Goal: Information Seeking & Learning: Learn about a topic

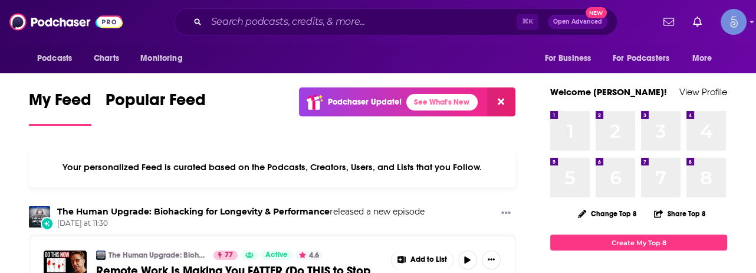
click at [253, 34] on div "⌘ K Open Advanced New" at bounding box center [396, 21] width 444 height 27
click at [257, 24] on input "Search podcasts, credits, & more..." at bounding box center [361, 21] width 310 height 19
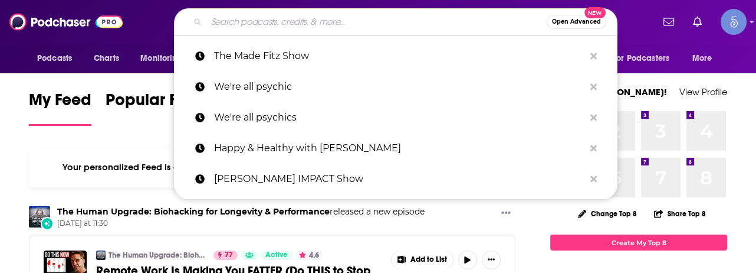
click at [130, 15] on div "Podcasts Charts Monitoring Open Advanced New The Made Fitz Show We're all psych…" at bounding box center [391, 21] width 524 height 27
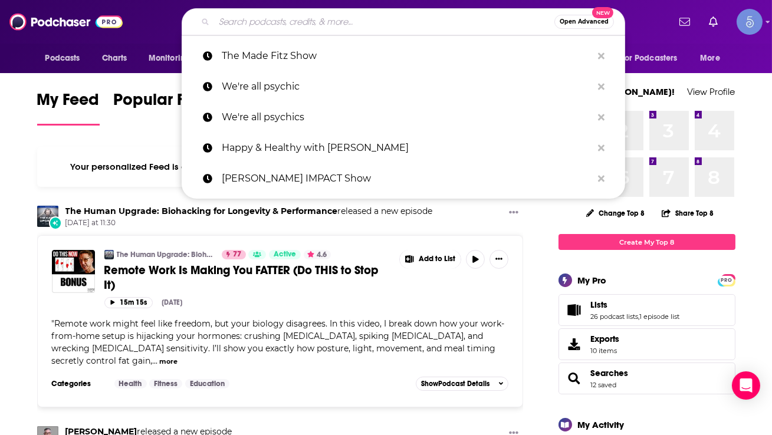
click at [379, 30] on input "Search podcasts, credits, & more..." at bounding box center [384, 21] width 340 height 19
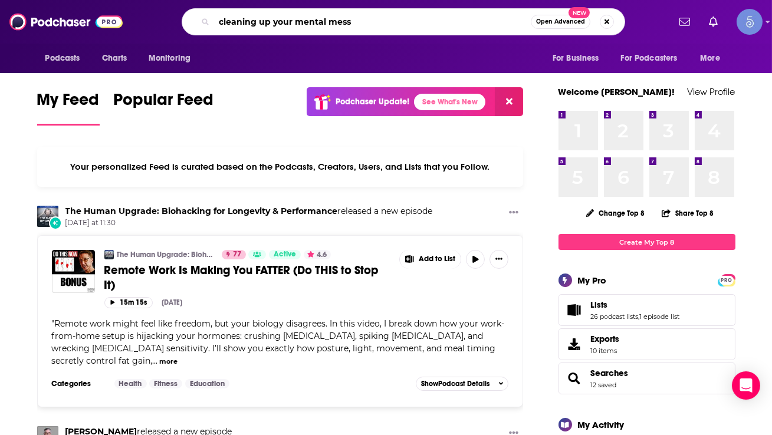
type input "cleaning up your mental mess"
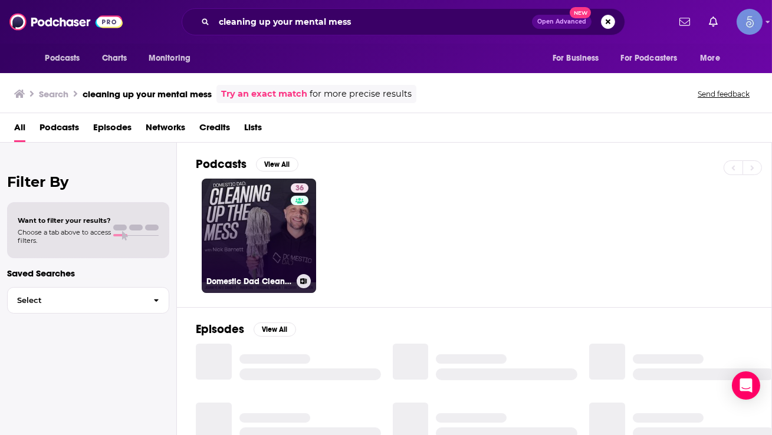
click at [266, 226] on link "36 Domestic Dad Cleaning Up The Mess | Sobriety, Parenting, Dad, Addiction, Rec…" at bounding box center [259, 236] width 114 height 114
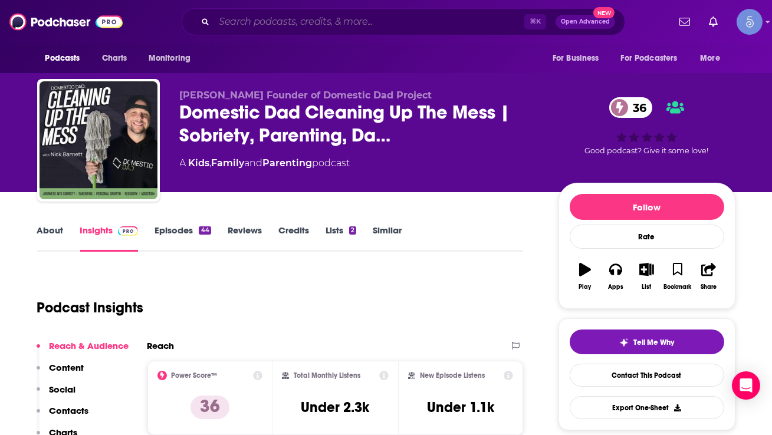
click at [306, 21] on input "Search podcasts, credits, & more..." at bounding box center [369, 21] width 310 height 19
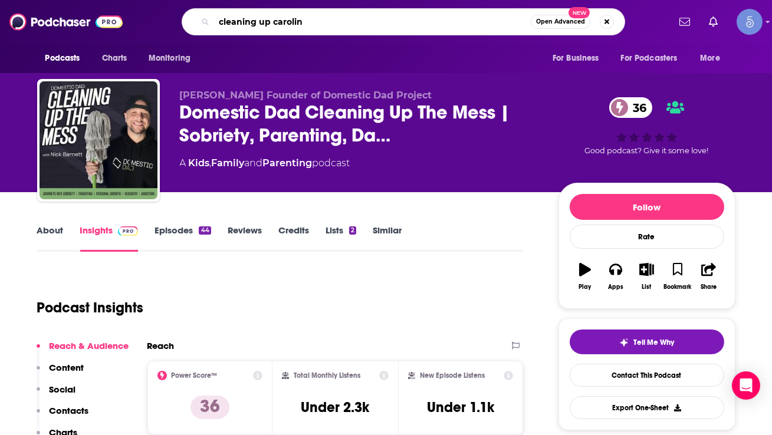
type input "cleaning up [PERSON_NAME]"
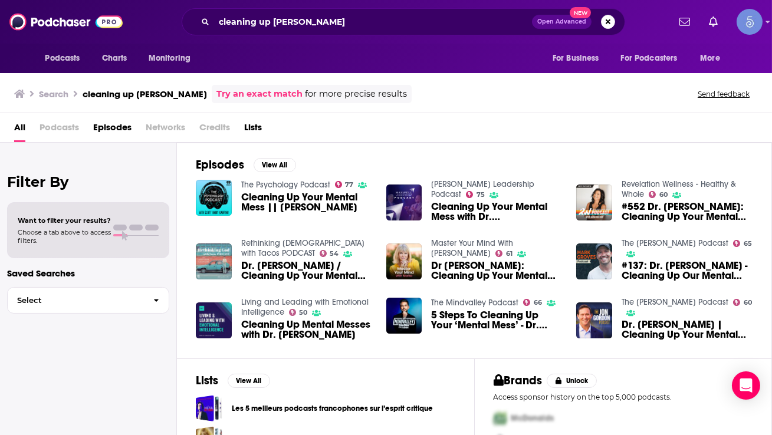
click at [323, 204] on span "Cleaning Up Your Mental Mess || [PERSON_NAME]" at bounding box center [306, 202] width 131 height 20
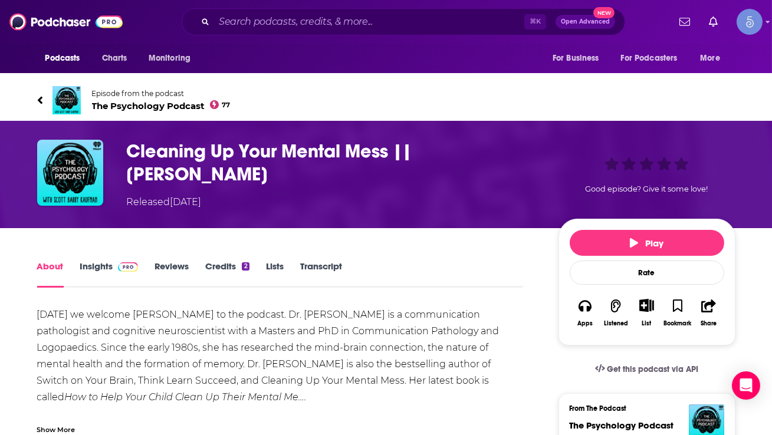
click at [107, 261] on link "Insights" at bounding box center [109, 274] width 58 height 27
